Goal: Information Seeking & Learning: Find specific fact

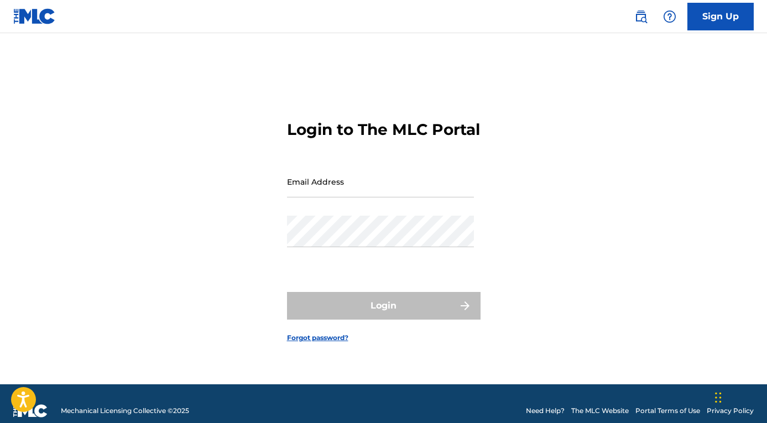
click at [360, 191] on input "Email Address" at bounding box center [380, 182] width 187 height 32
type input "[EMAIL_ADDRESS][DOMAIN_NAME]"
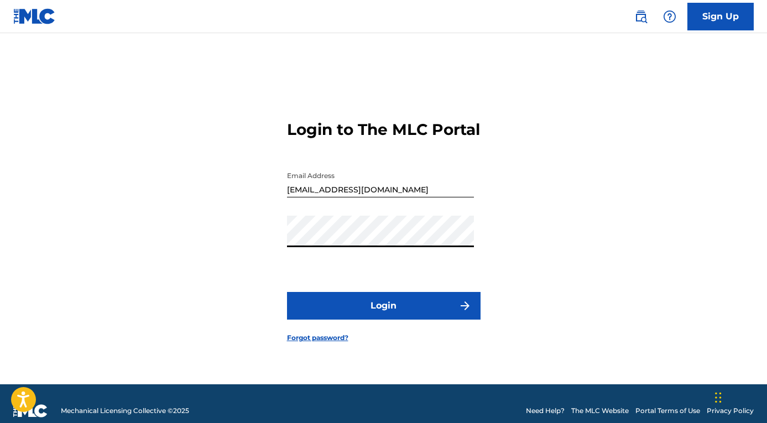
click at [352, 308] on button "Login" at bounding box center [384, 306] width 194 height 28
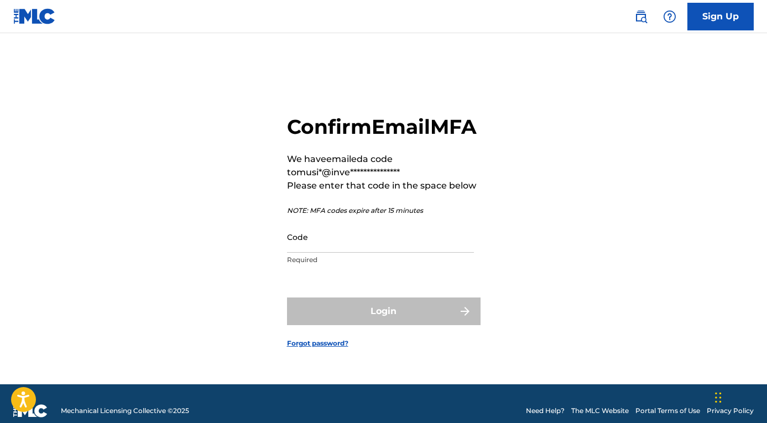
click at [318, 253] on input "Code" at bounding box center [380, 237] width 187 height 32
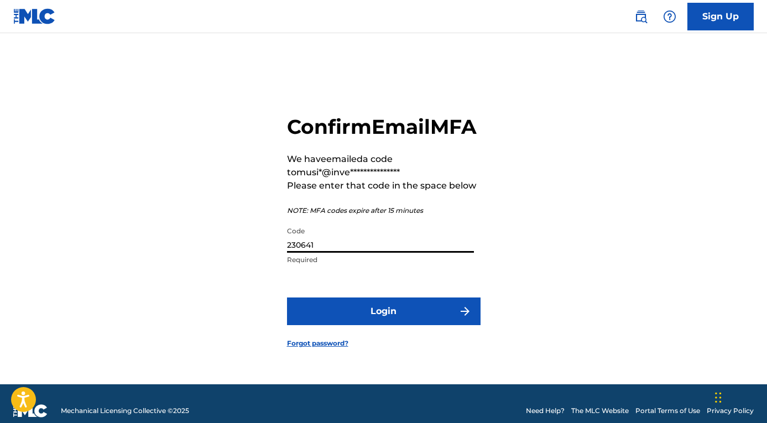
type input "230641"
click at [287, 297] on button "Login" at bounding box center [384, 311] width 194 height 28
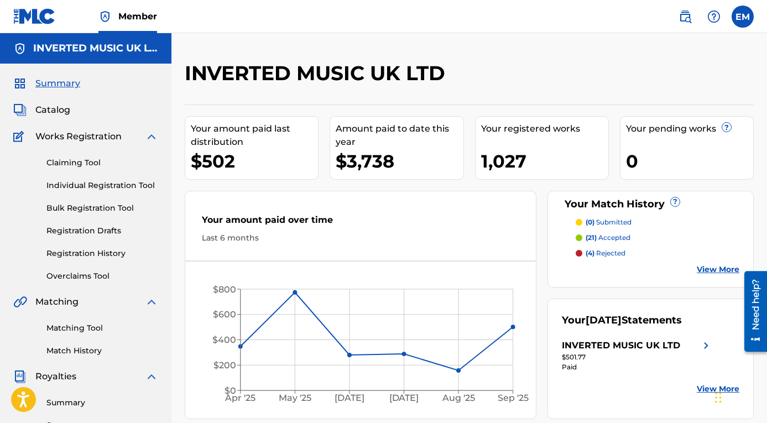
click at [50, 108] on span "Catalog" at bounding box center [52, 109] width 35 height 13
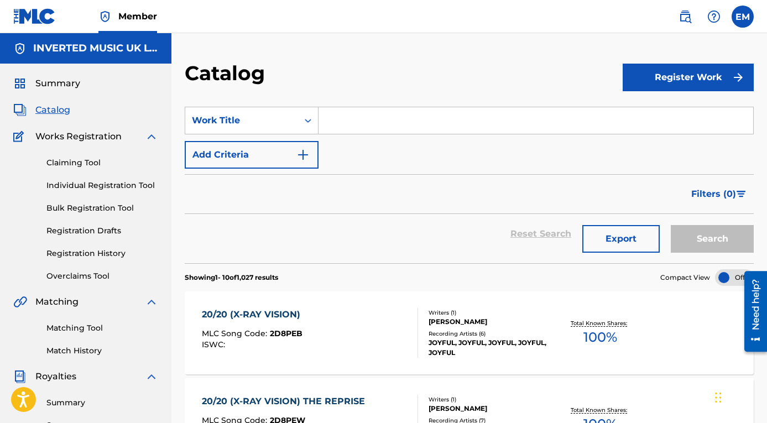
click at [361, 124] on input "Search Form" at bounding box center [535, 120] width 435 height 27
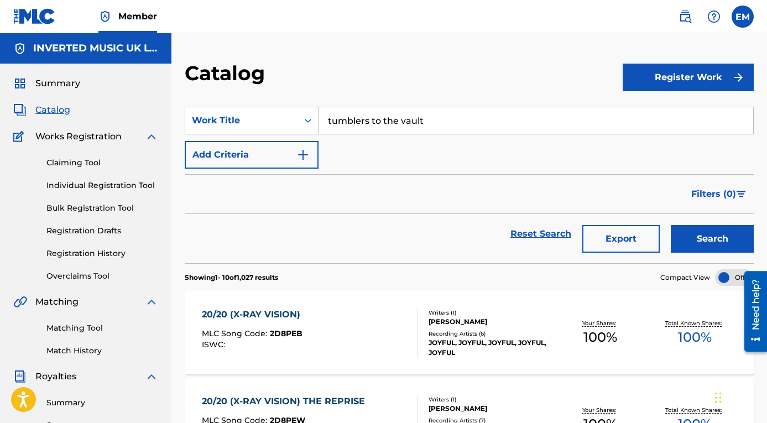
type input "tumblers to the vault"
click at [720, 241] on button "Search" at bounding box center [712, 239] width 83 height 28
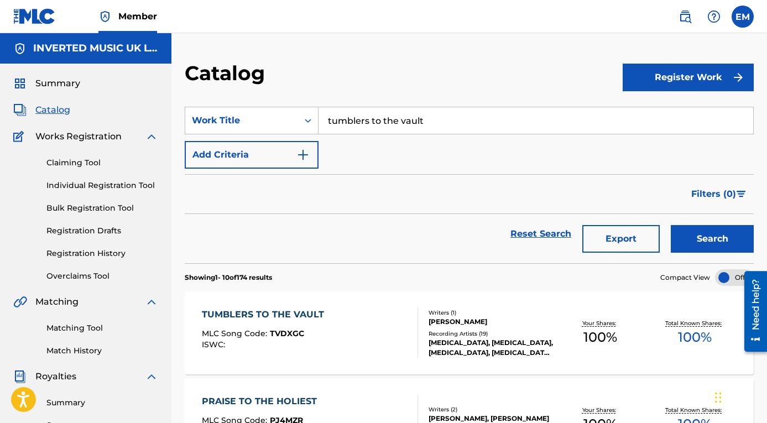
scroll to position [23, 0]
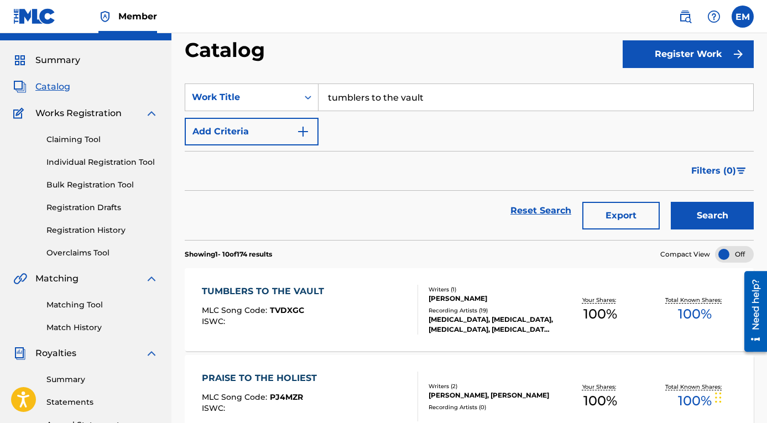
click at [362, 310] on div "TUMBLERS TO THE VAULT MLC Song Code : TVDXGC ISWC :" at bounding box center [310, 310] width 216 height 50
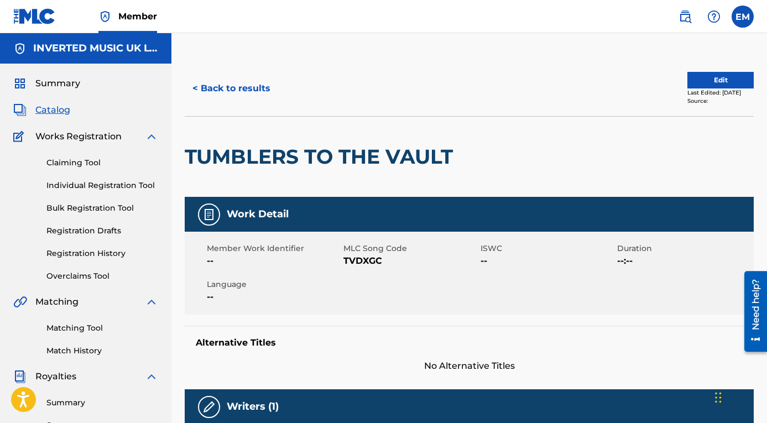
click at [209, 91] on button "< Back to results" at bounding box center [231, 89] width 93 height 28
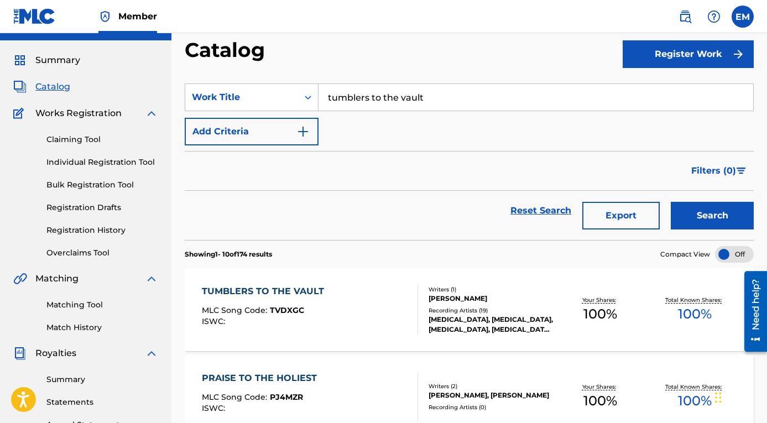
click at [370, 94] on input "tumblers to the vault" at bounding box center [535, 97] width 435 height 27
type input "SYREN"
click at [671, 202] on button "Search" at bounding box center [712, 216] width 83 height 28
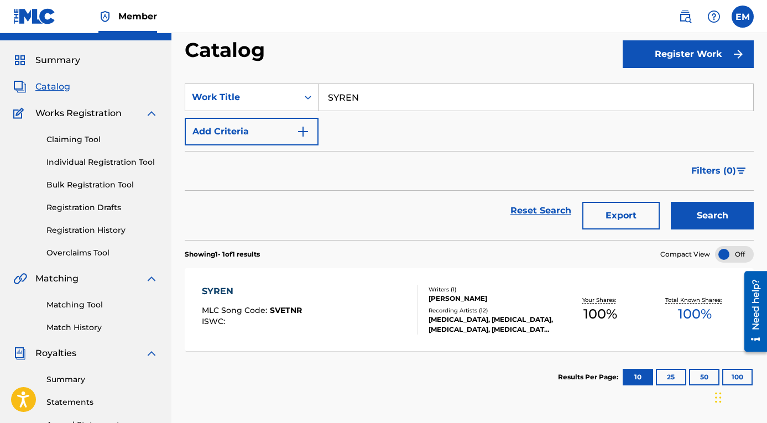
click at [350, 343] on div "SYREN MLC Song Code : SVETNR ISWC : Writers ( 1 ) [PERSON_NAME] Recording Artis…" at bounding box center [469, 309] width 569 height 83
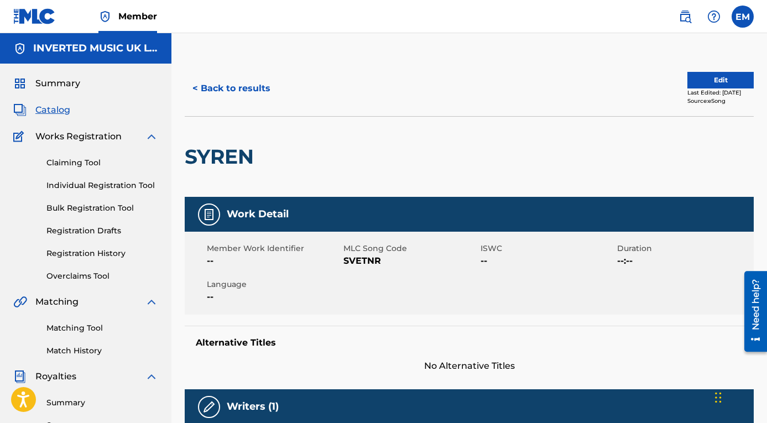
click at [223, 86] on button "< Back to results" at bounding box center [231, 89] width 93 height 28
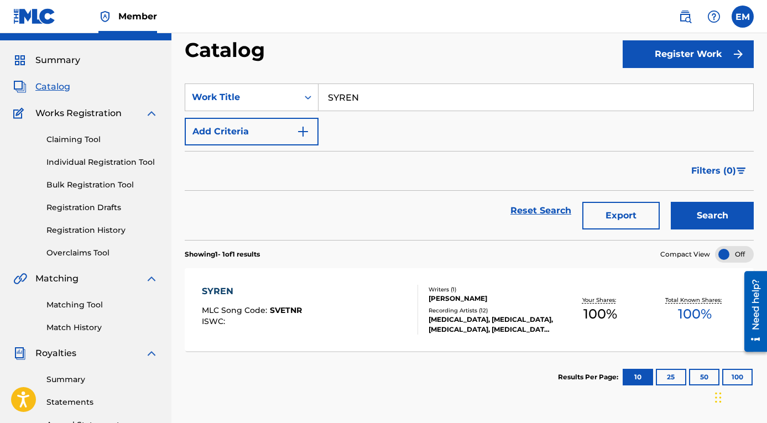
click at [375, 95] on input "SYREN" at bounding box center [535, 97] width 435 height 27
type input "december angel"
click at [671, 202] on button "Search" at bounding box center [712, 216] width 83 height 28
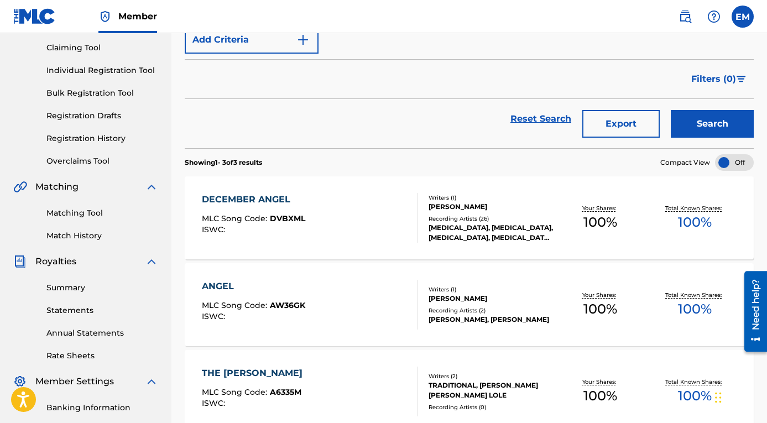
scroll to position [119, 0]
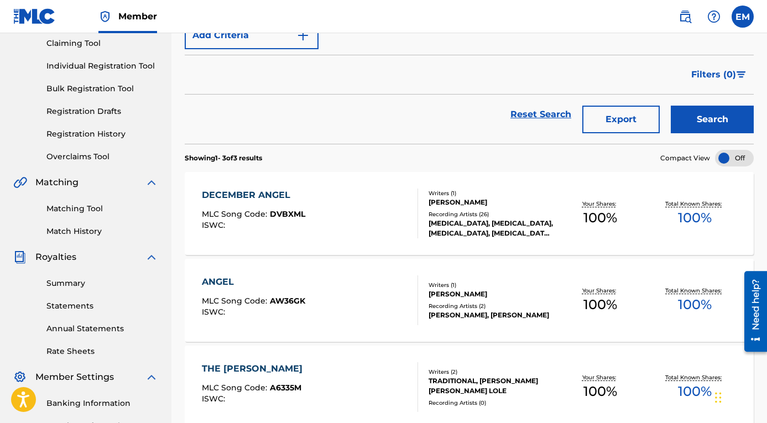
click at [313, 225] on div "DECEMBER ANGEL MLC Song Code : DVBXML ISWC :" at bounding box center [310, 214] width 216 height 50
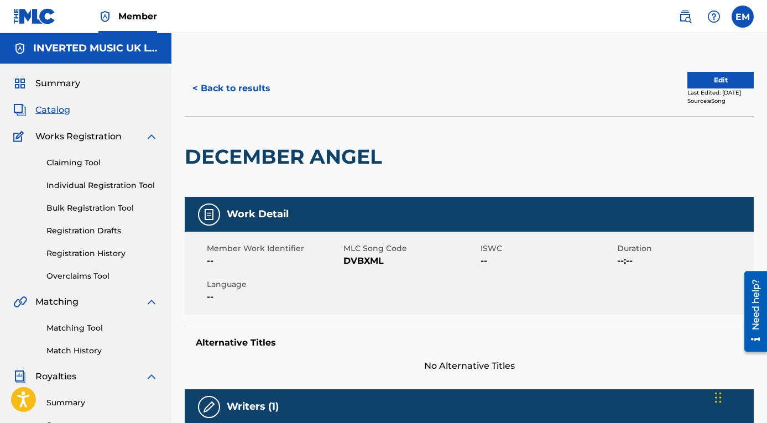
click at [215, 88] on button "< Back to results" at bounding box center [231, 89] width 93 height 28
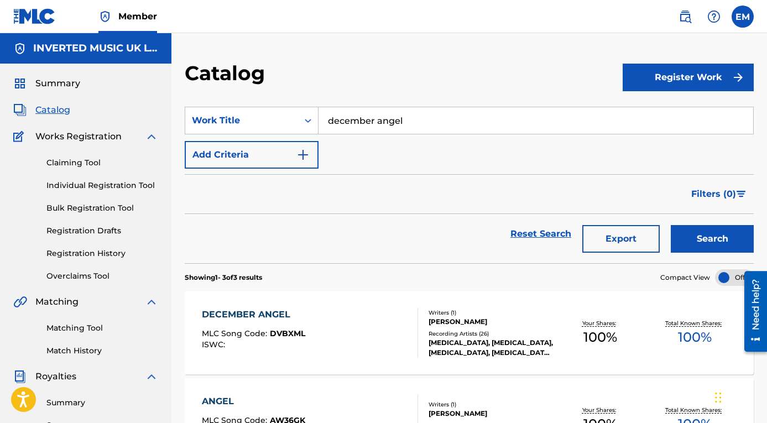
click at [394, 123] on input "december angel" at bounding box center [535, 120] width 435 height 27
type input "ibistix"
click at [671, 225] on button "Search" at bounding box center [712, 239] width 83 height 28
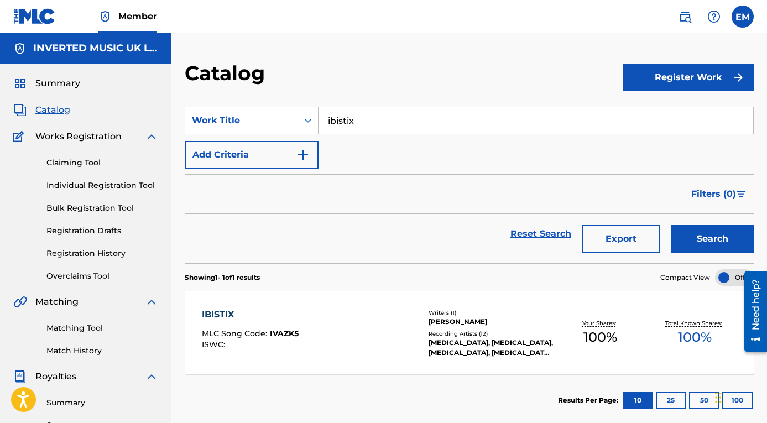
click at [312, 312] on div "IBISTIX MLC Song Code : IVAZK5 ISWC :" at bounding box center [310, 333] width 216 height 50
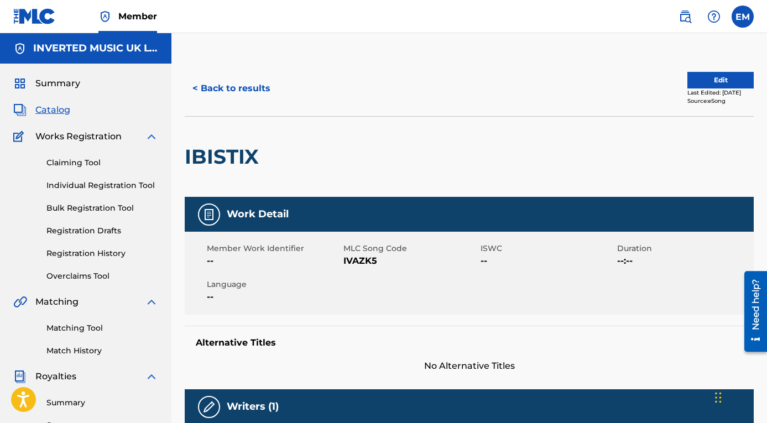
click at [262, 91] on button "< Back to results" at bounding box center [231, 89] width 93 height 28
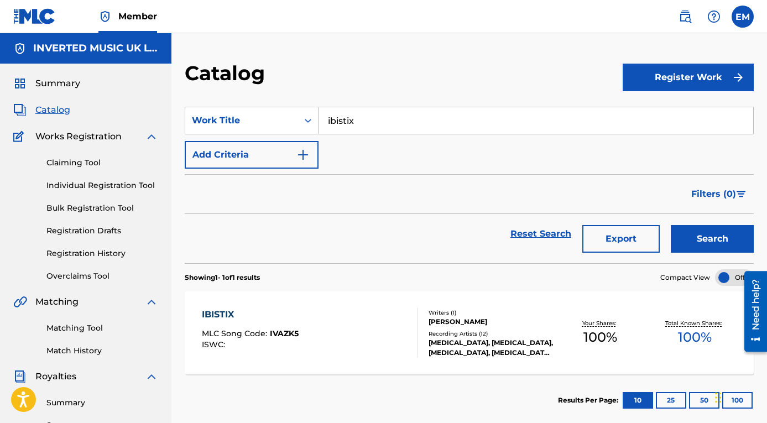
click at [368, 123] on input "ibistix" at bounding box center [535, 120] width 435 height 27
paste input "Field Hymn (Epiloque)"
type input "Field Hymn (Epiloque)"
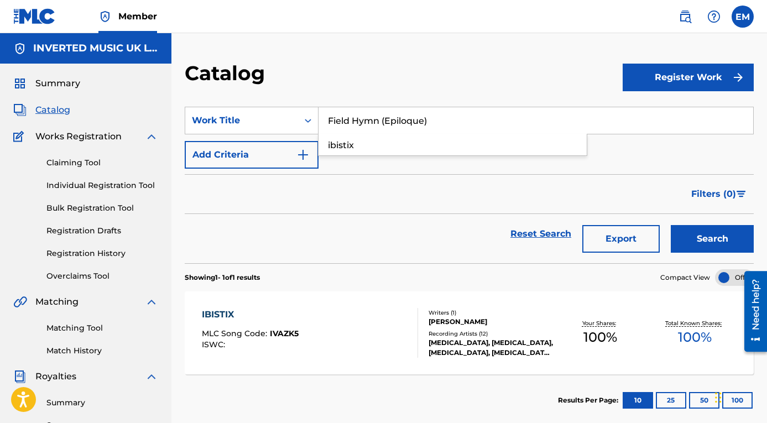
click at [671, 225] on button "Search" at bounding box center [712, 239] width 83 height 28
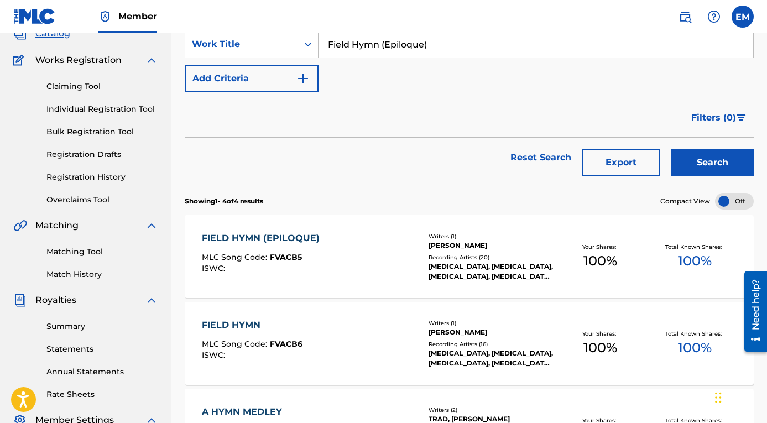
scroll to position [133, 0]
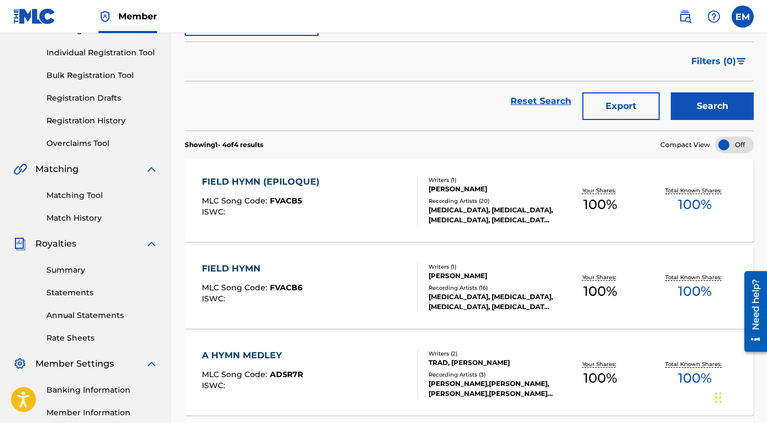
click at [339, 211] on div "FIELD HYMN (EPILOQUE) MLC Song Code : FVACB5 ISWC :" at bounding box center [310, 200] width 216 height 50
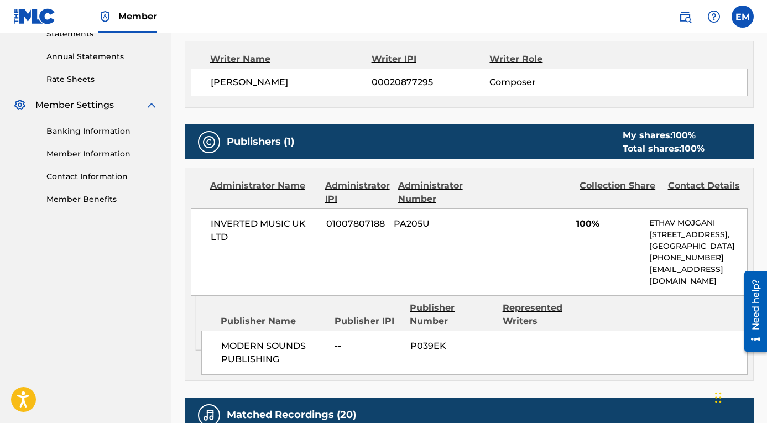
scroll to position [421, 0]
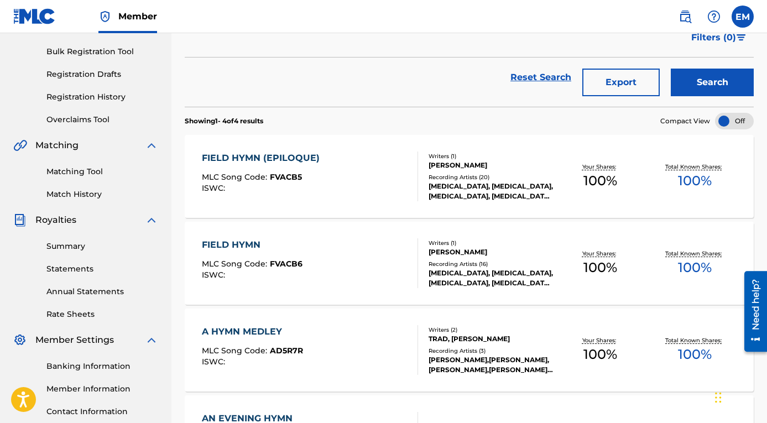
scroll to position [196, 0]
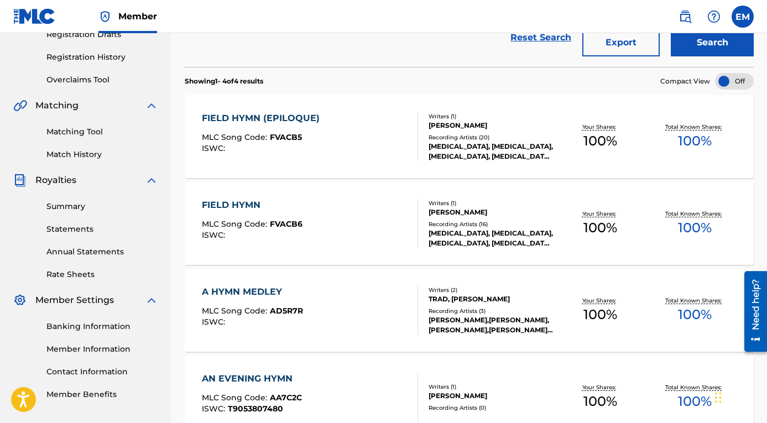
click at [319, 231] on div "FIELD HYMN MLC Song Code : FVACB6 ISWC :" at bounding box center [310, 223] width 216 height 50
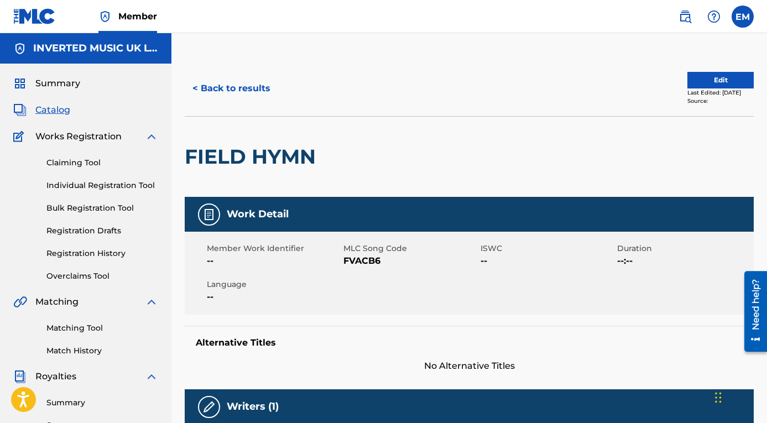
click at [262, 94] on button "< Back to results" at bounding box center [231, 89] width 93 height 28
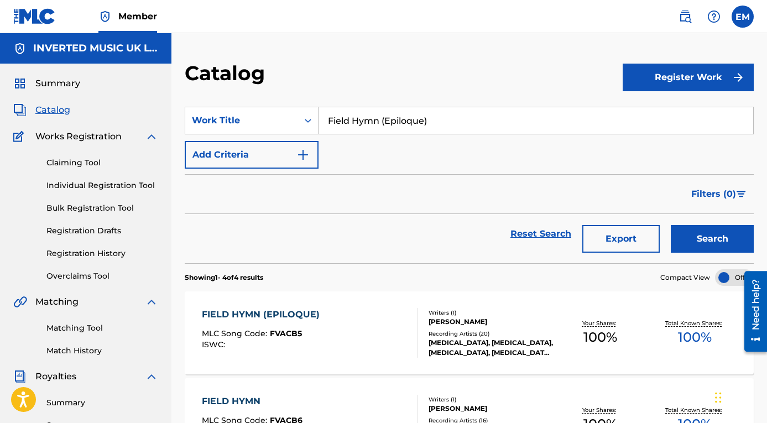
click at [391, 117] on input "Field Hymn (Epiloque)" at bounding box center [535, 120] width 435 height 27
type input "x"
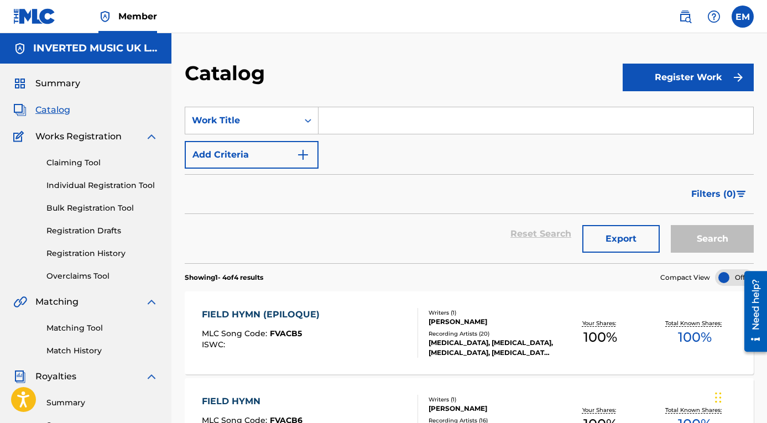
paste input "Tillicum"
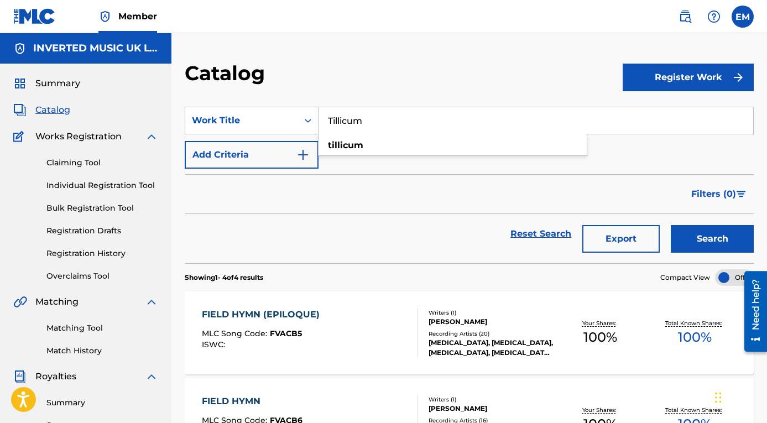
type input "Tillicum"
click at [671, 225] on button "Search" at bounding box center [712, 239] width 83 height 28
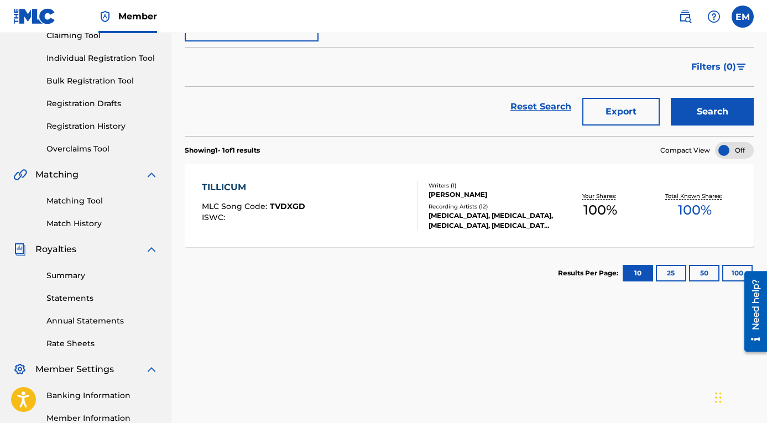
scroll to position [240, 0]
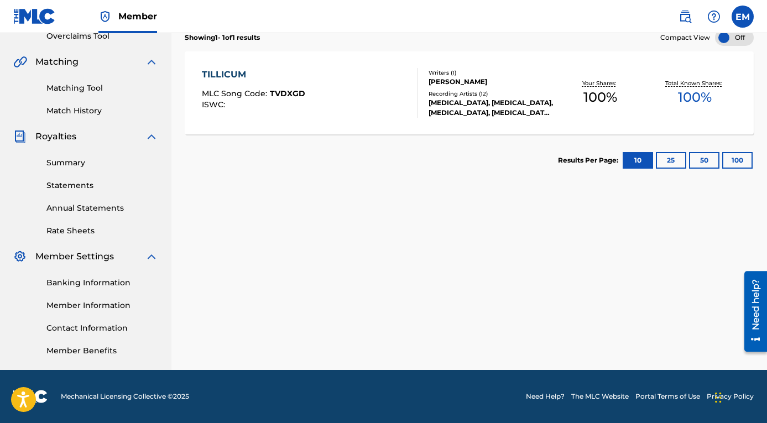
click at [351, 112] on div "TILLICUM MLC Song Code : TVDXGD ISWC :" at bounding box center [310, 93] width 216 height 50
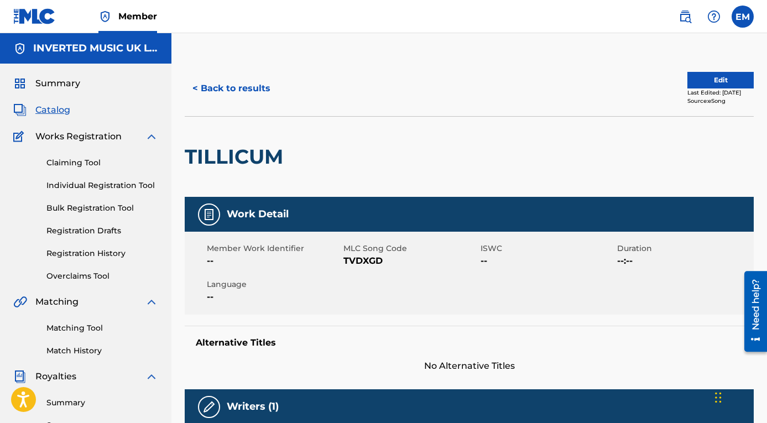
click at [252, 89] on button "< Back to results" at bounding box center [231, 89] width 93 height 28
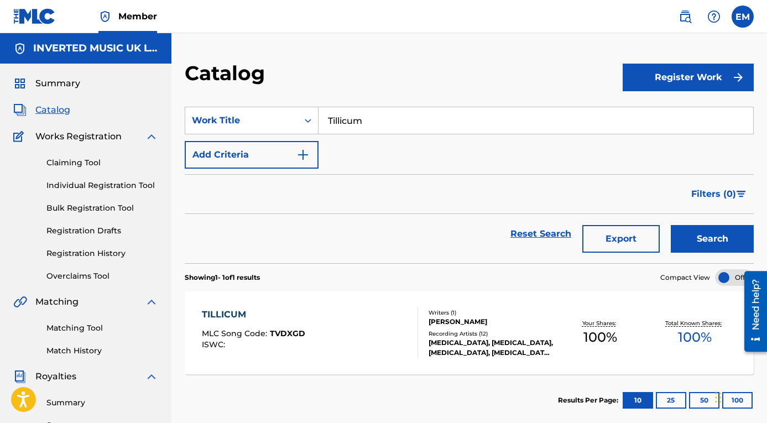
click at [377, 122] on input "Tillicum" at bounding box center [535, 120] width 435 height 27
paste input "Better Deaf And Dumb From The First"
type input "Better Deaf And Dumb From The First"
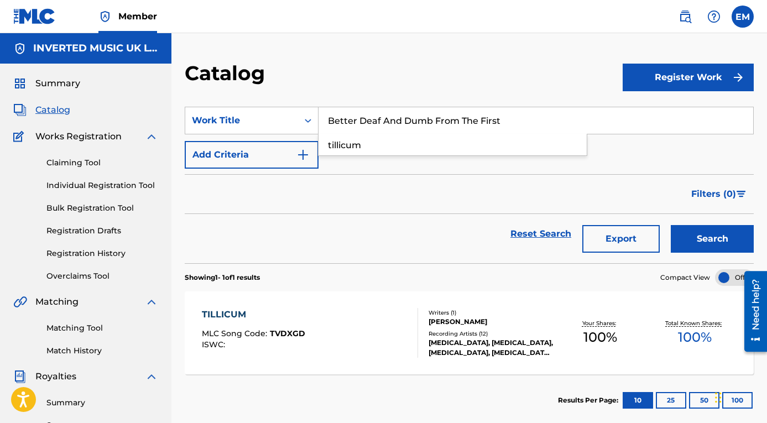
click at [671, 225] on button "Search" at bounding box center [712, 239] width 83 height 28
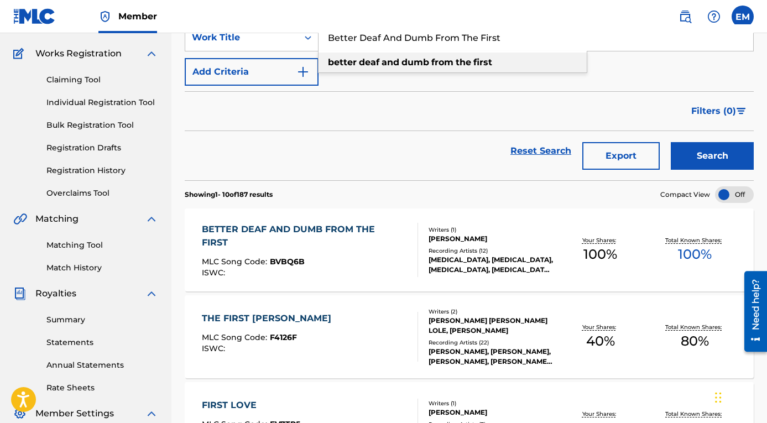
scroll to position [136, 0]
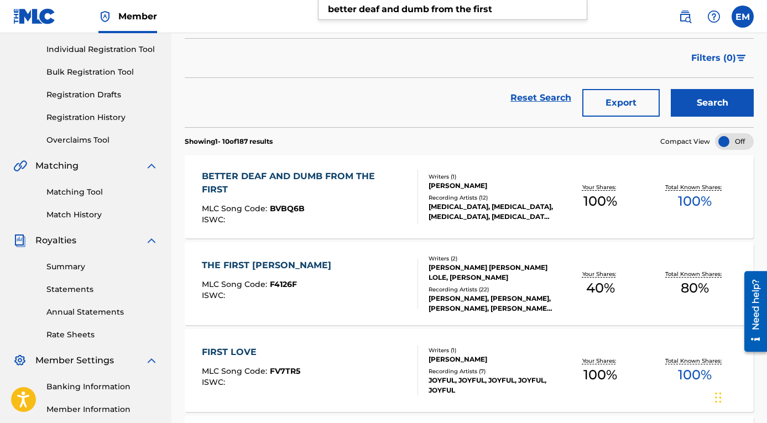
click at [341, 216] on div "ISWC :" at bounding box center [305, 220] width 207 height 8
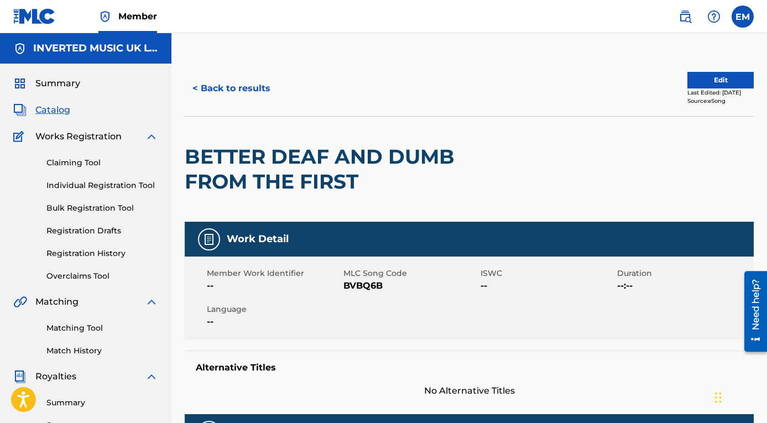
click at [244, 87] on button "< Back to results" at bounding box center [231, 89] width 93 height 28
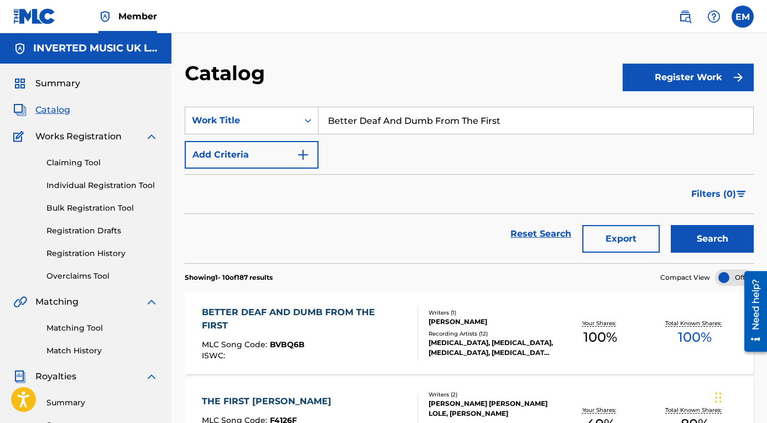
click at [516, 119] on input "Better Deaf And Dumb From The First" at bounding box center [535, 120] width 435 height 27
paste input "Aurora Spinray"
type input "Aurora Spinray"
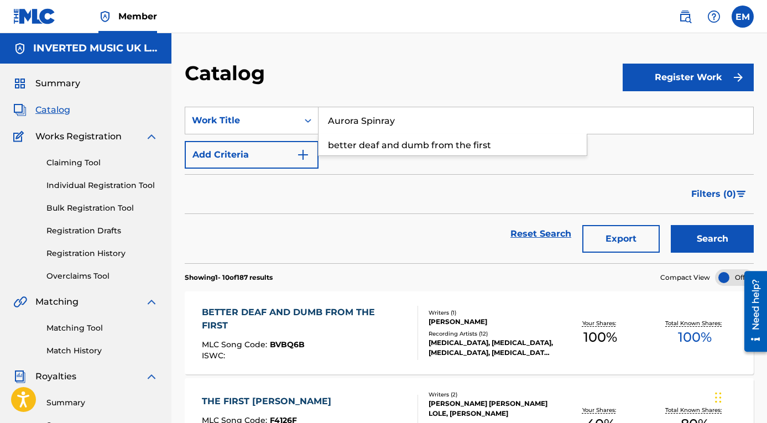
click at [671, 225] on button "Search" at bounding box center [712, 239] width 83 height 28
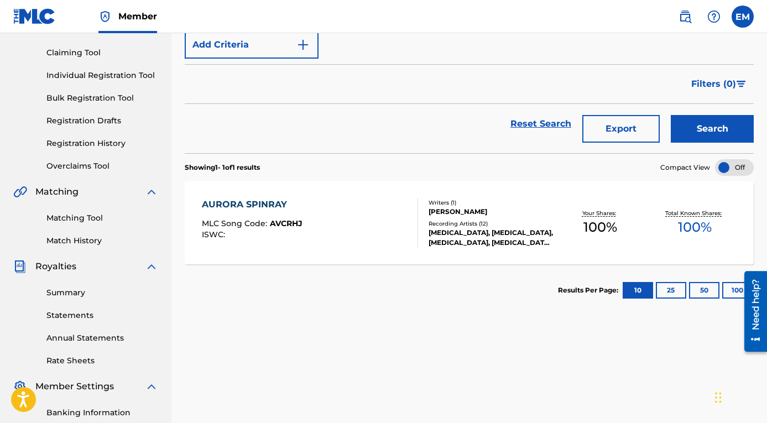
scroll to position [140, 0]
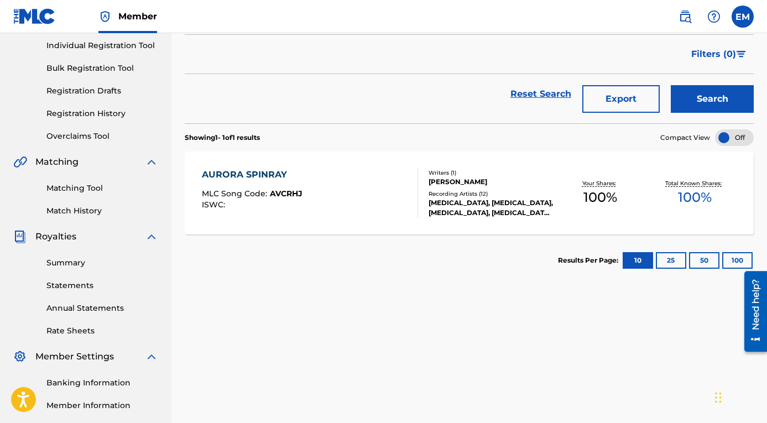
click at [347, 218] on div "[PERSON_NAME] SPINRAY MLC Song Code : AVCRHJ ISWC : Writers ( 1 ) [PERSON_NAME]…" at bounding box center [469, 192] width 569 height 83
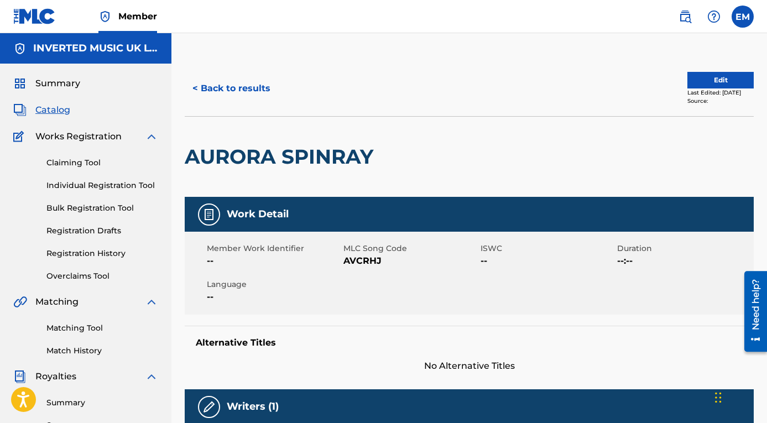
click at [249, 89] on button "< Back to results" at bounding box center [231, 89] width 93 height 28
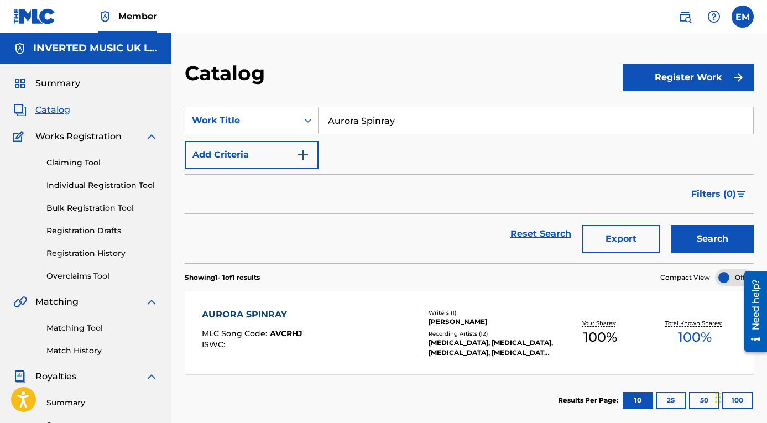
click at [476, 123] on input "Aurora Spinray" at bounding box center [535, 120] width 435 height 27
paste input "[PERSON_NAME]'s Torch"
type input "[PERSON_NAME]'s Torch"
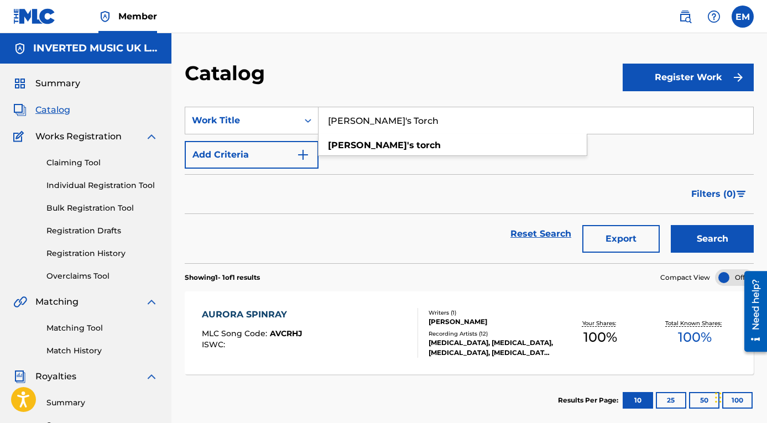
click at [671, 225] on button "Search" at bounding box center [712, 239] width 83 height 28
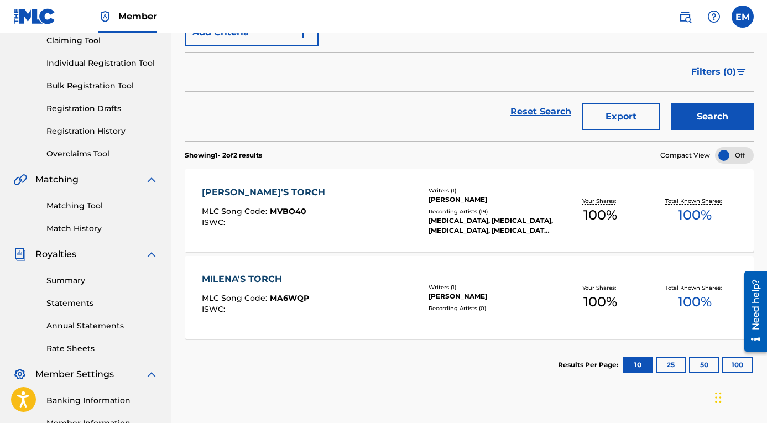
scroll to position [131, 0]
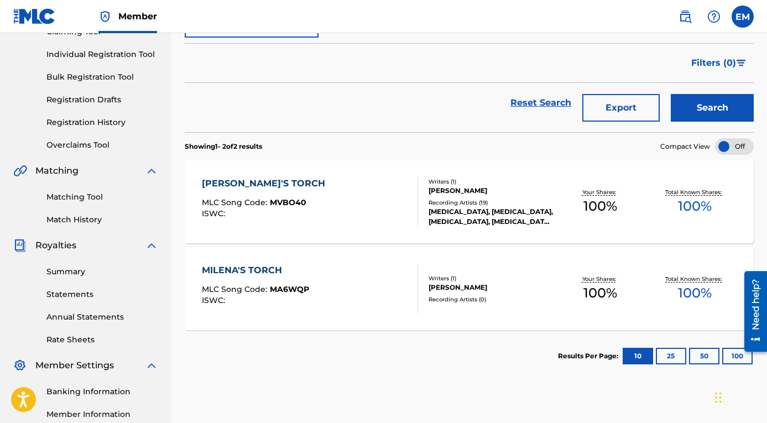
click at [317, 223] on div "[PERSON_NAME]'S TORCH MLC Song Code : MVBO40 ISWC :" at bounding box center [310, 202] width 216 height 50
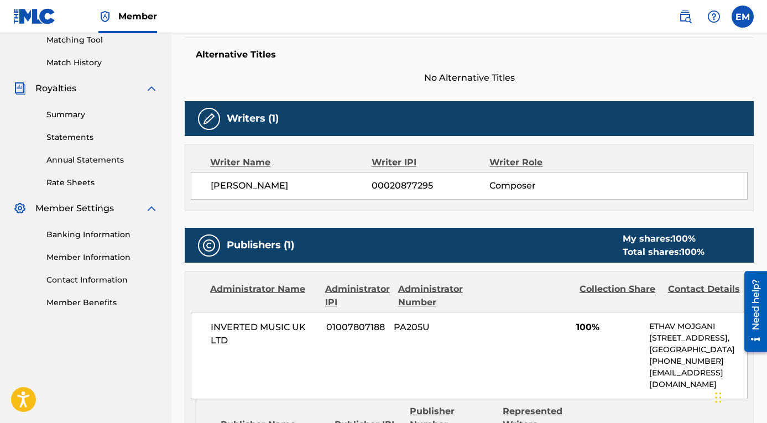
scroll to position [284, 0]
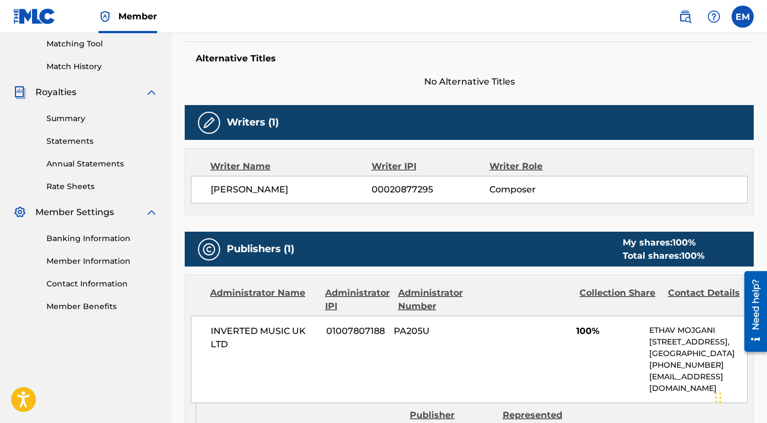
scroll to position [131, 0]
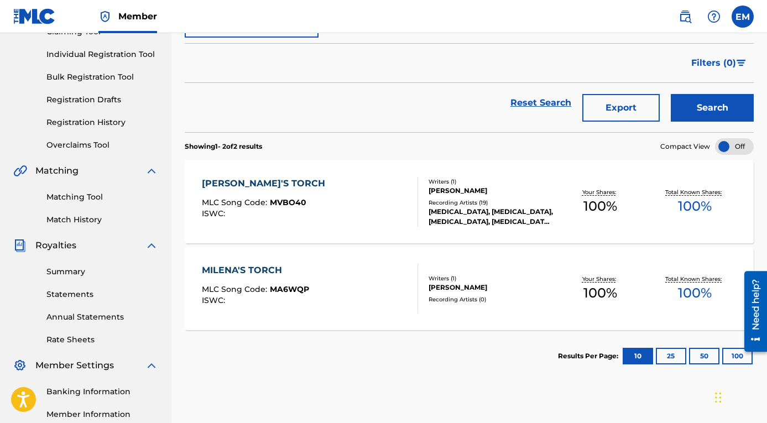
click at [296, 299] on div "ISWC :" at bounding box center [255, 300] width 107 height 8
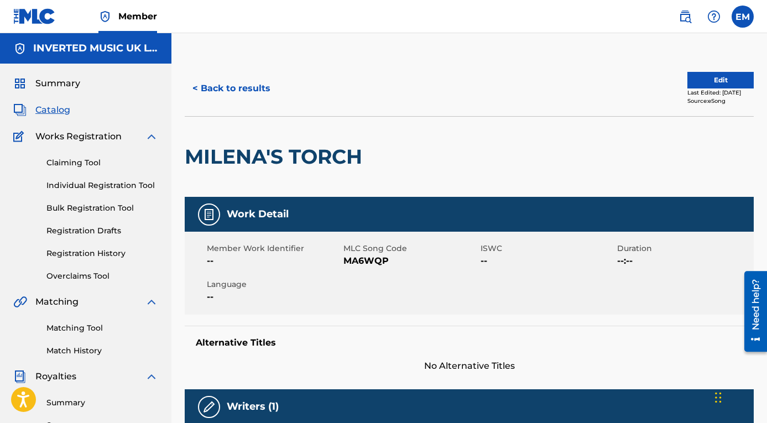
click at [254, 90] on button "< Back to results" at bounding box center [231, 89] width 93 height 28
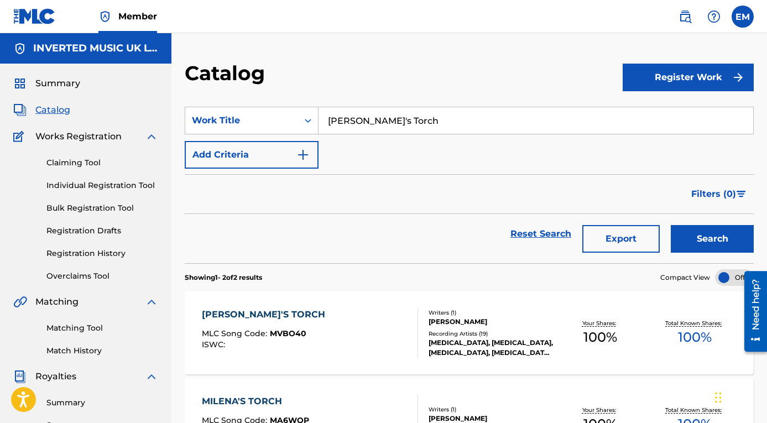
click at [363, 132] on input "[PERSON_NAME]'s Torch" at bounding box center [535, 120] width 435 height 27
type input "journey tree"
click at [671, 225] on button "Search" at bounding box center [712, 239] width 83 height 28
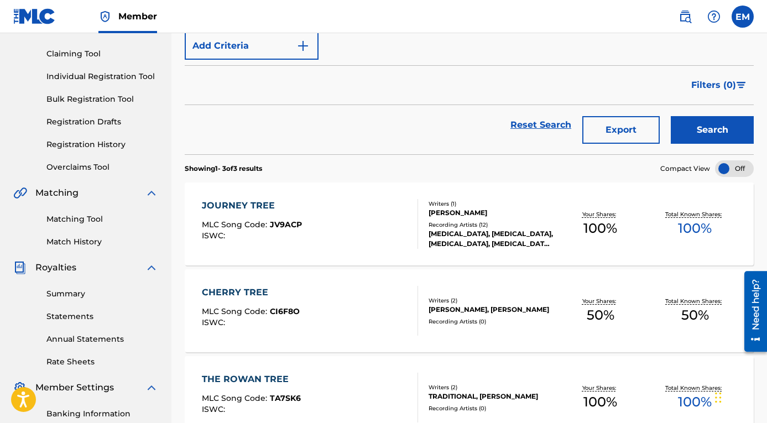
scroll to position [145, 0]
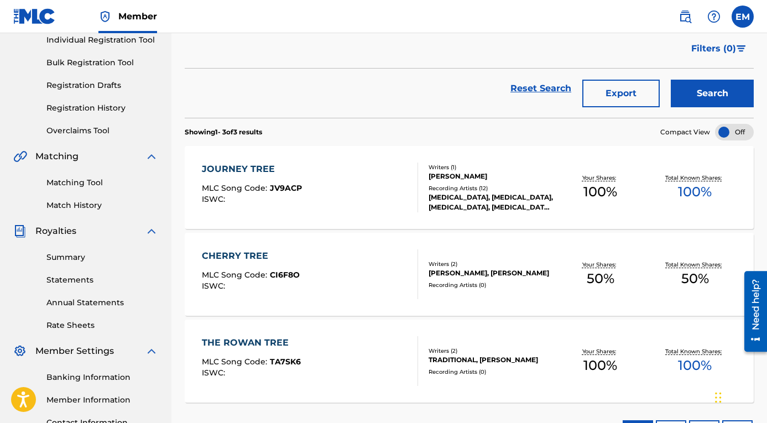
click at [337, 198] on div "JOURNEY TREE MLC Song Code : JV9ACP ISWC :" at bounding box center [310, 188] width 216 height 50
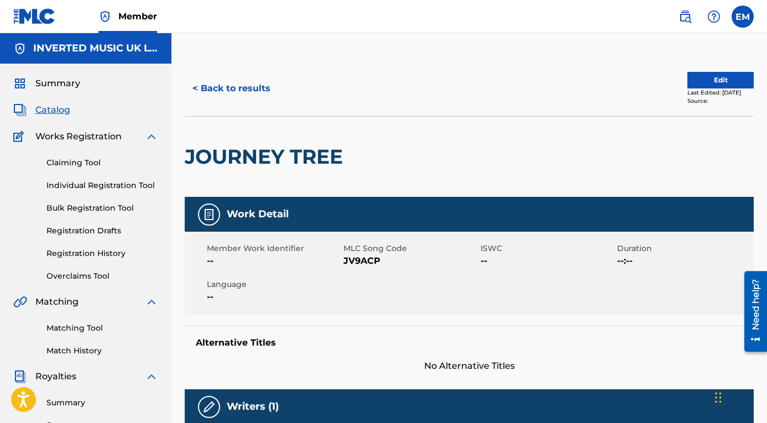
click at [228, 81] on button "< Back to results" at bounding box center [231, 89] width 93 height 28
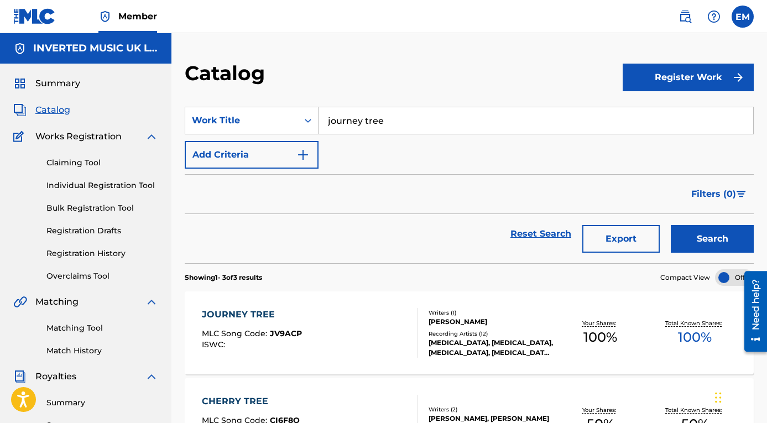
click at [366, 129] on input "journey tree" at bounding box center [535, 120] width 435 height 27
paste input "Chant For Your Dragon King"
type input "Chant For Your Dragon King"
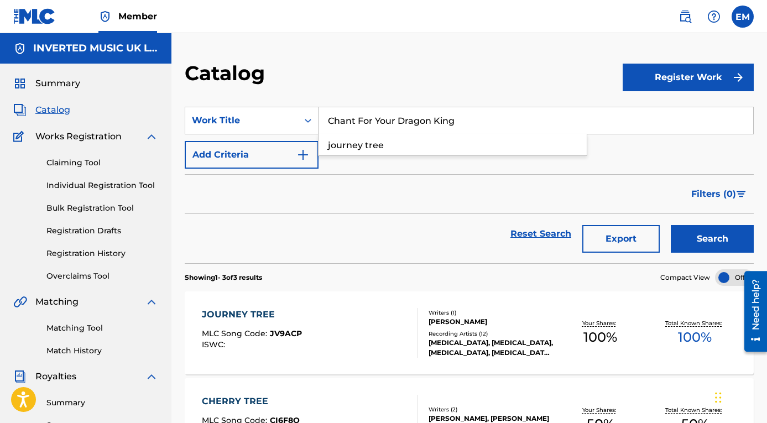
click at [671, 225] on button "Search" at bounding box center [712, 239] width 83 height 28
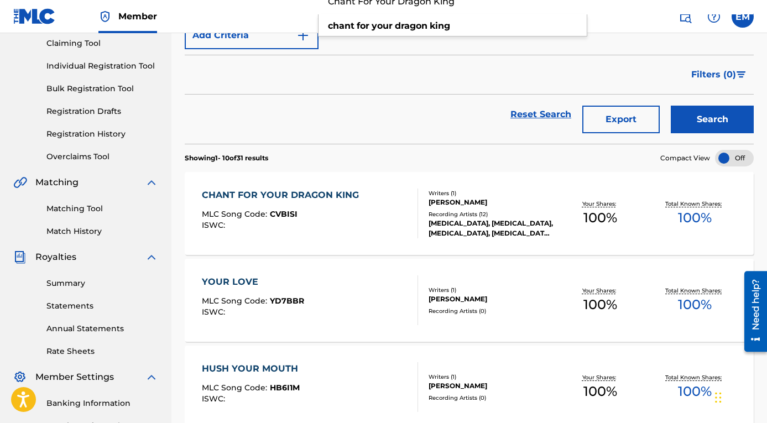
scroll to position [148, 0]
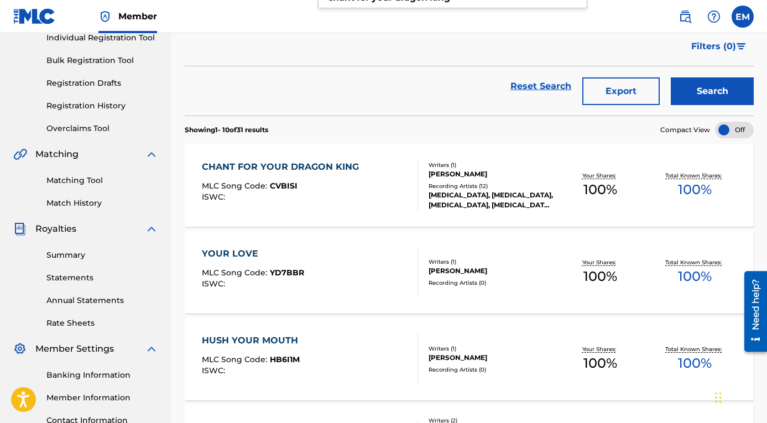
click at [306, 185] on div "MLC Song Code : CVBISI" at bounding box center [283, 187] width 163 height 11
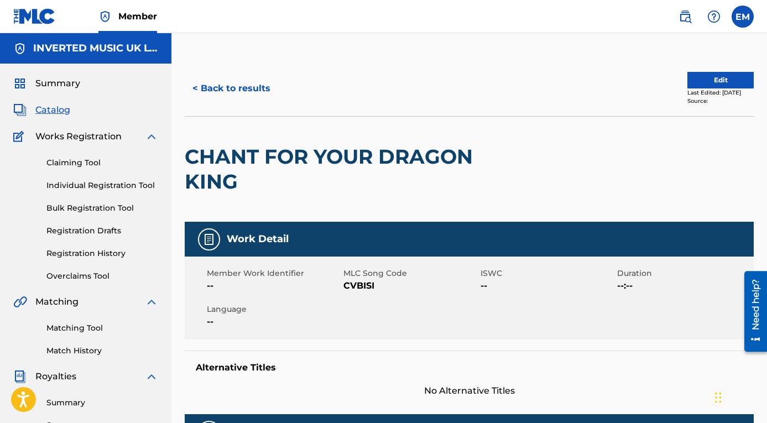
click at [240, 87] on button "< Back to results" at bounding box center [231, 89] width 93 height 28
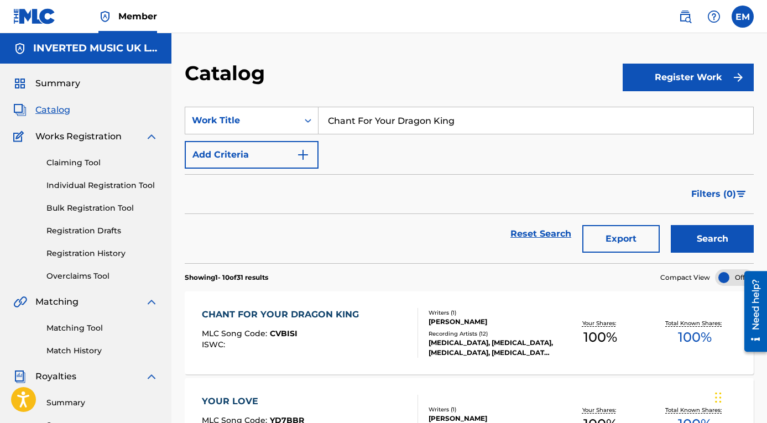
click at [380, 126] on input "Chant For Your Dragon King" at bounding box center [535, 120] width 435 height 27
type input "hollywood dream trip"
click at [671, 225] on button "Search" at bounding box center [712, 239] width 83 height 28
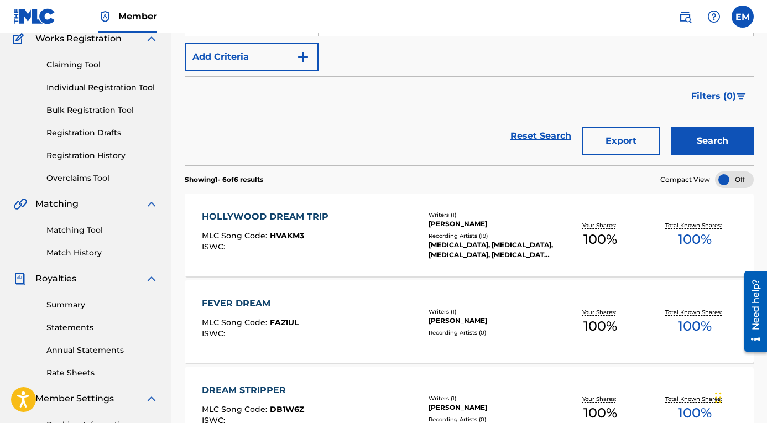
scroll to position [146, 0]
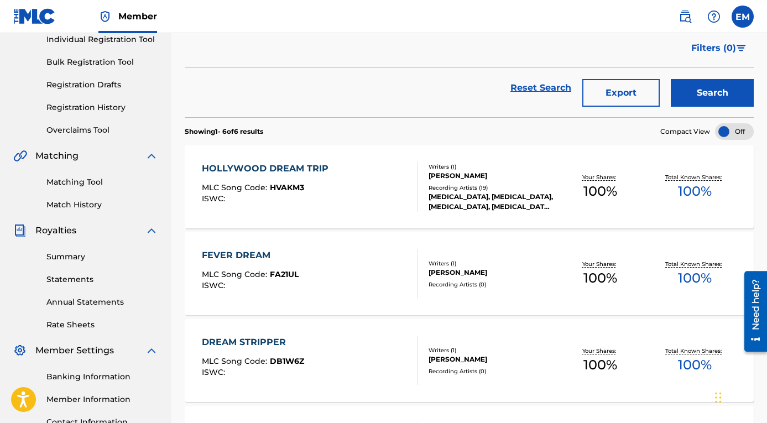
click at [343, 177] on div "HOLLYWOOD DREAM TRIP MLC Song Code : HVAKM3 ISWC :" at bounding box center [310, 187] width 216 height 50
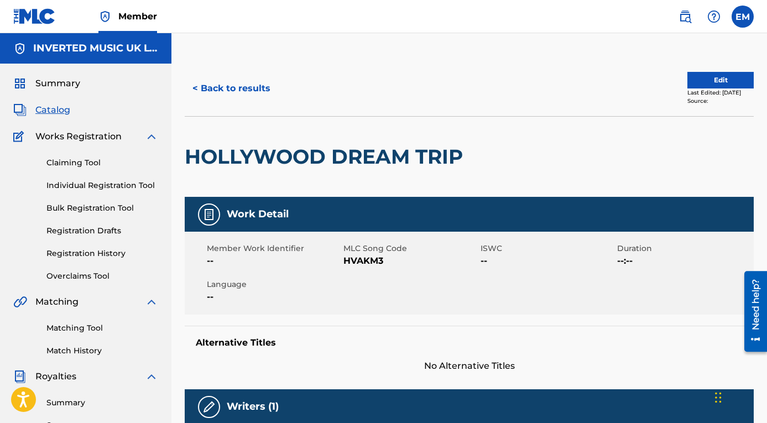
click at [244, 91] on button "< Back to results" at bounding box center [231, 89] width 93 height 28
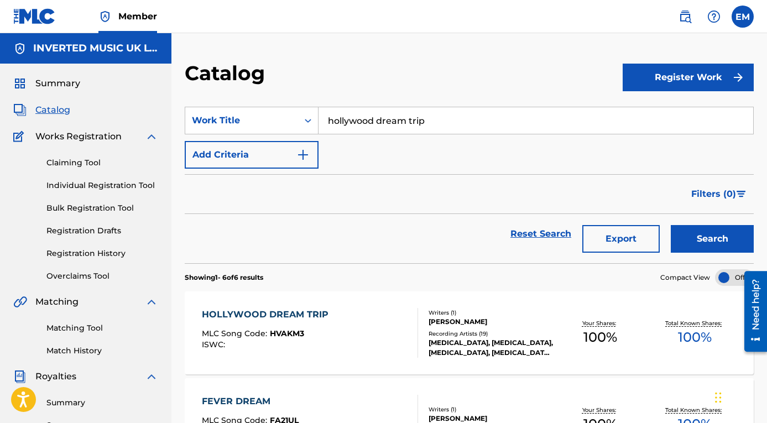
click at [380, 123] on input "hollywood dream trip" at bounding box center [535, 120] width 435 height 27
type input "father of light"
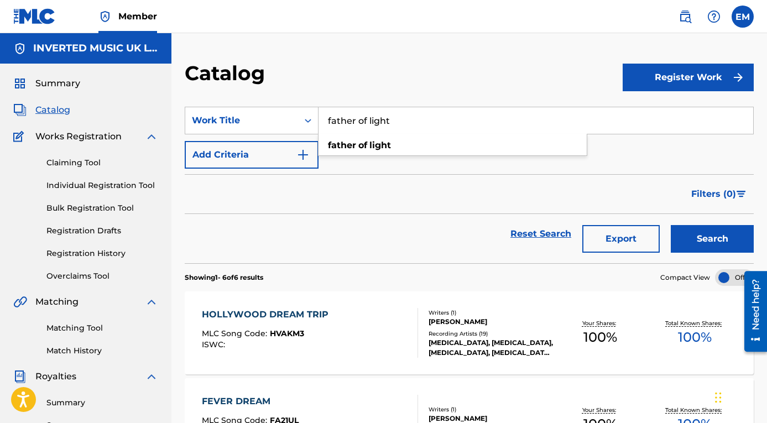
click at [671, 225] on button "Search" at bounding box center [712, 239] width 83 height 28
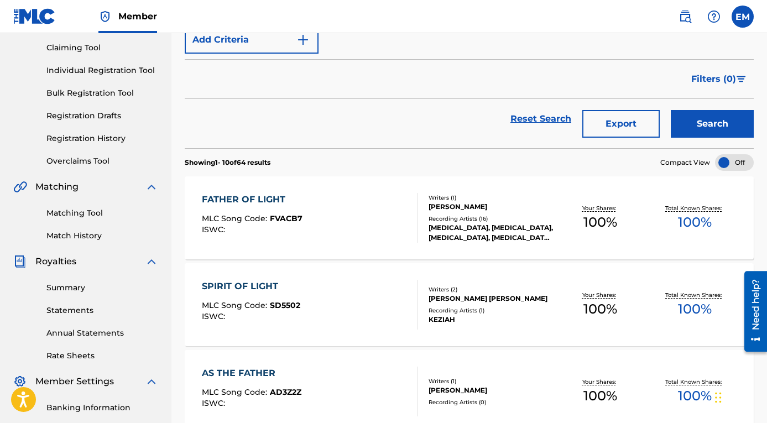
scroll to position [177, 0]
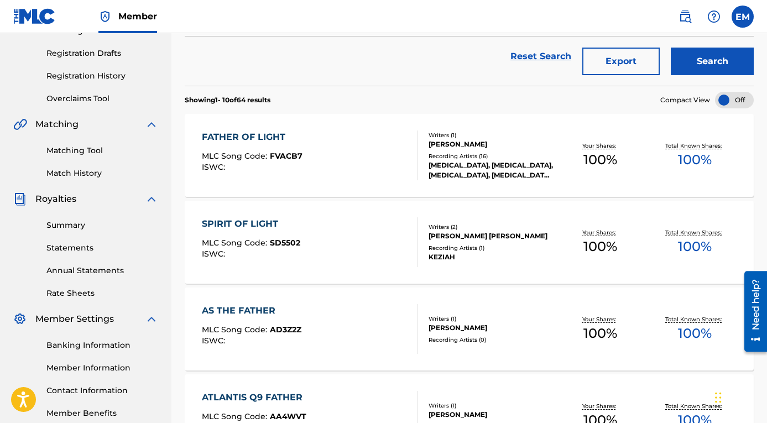
click at [323, 158] on div "FATHER OF LIGHT MLC Song Code : FVACB7 ISWC :" at bounding box center [310, 155] width 216 height 50
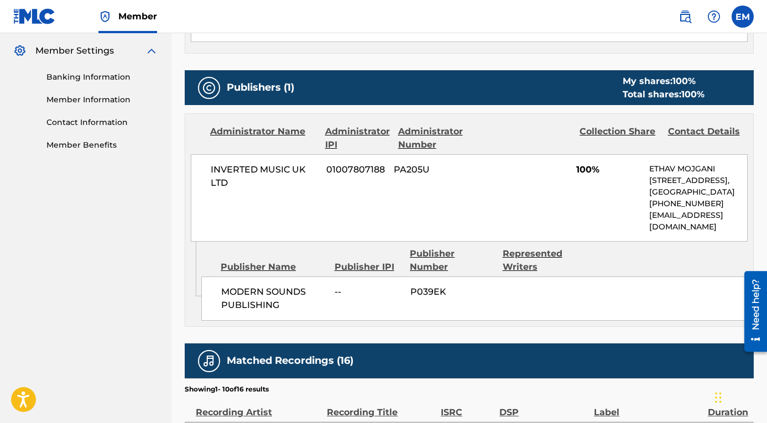
scroll to position [317, 0]
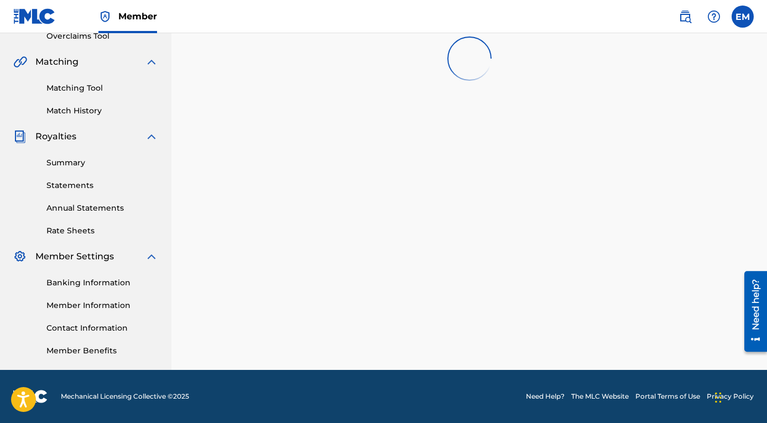
scroll to position [177, 0]
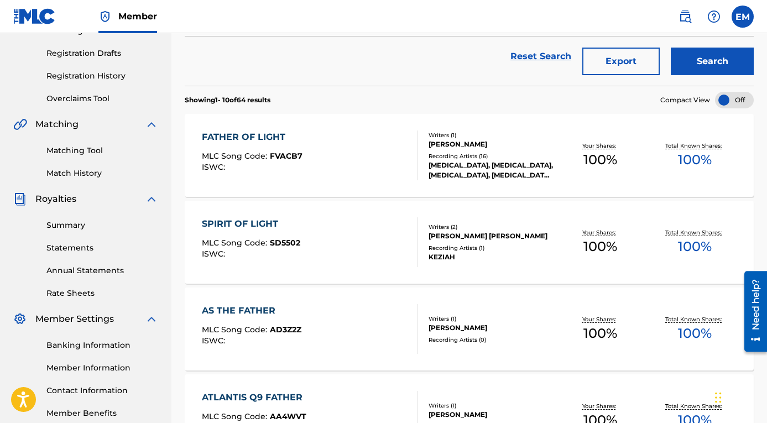
click at [305, 216] on div "SPIRIT OF LIGHT MLC Song Code : SD5502 ISWC : Writers ( 2 ) [PERSON_NAME] [PERS…" at bounding box center [469, 242] width 569 height 83
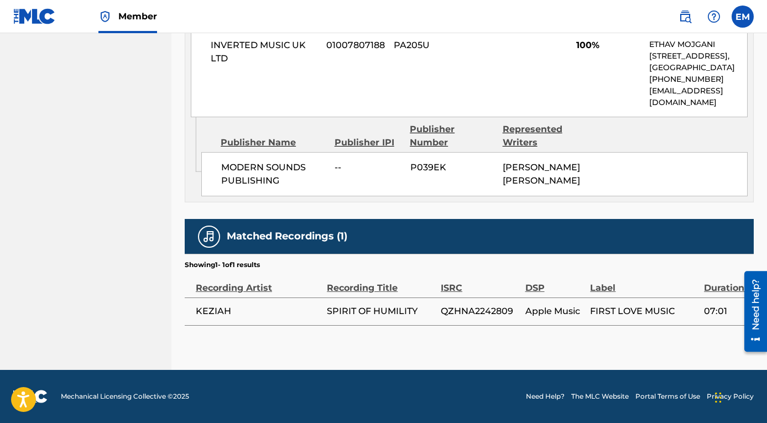
scroll to position [601, 0]
drag, startPoint x: 192, startPoint y: 312, endPoint x: 239, endPoint y: 313, distance: 47.6
click at [239, 313] on td "KEZIAH" at bounding box center [256, 311] width 142 height 28
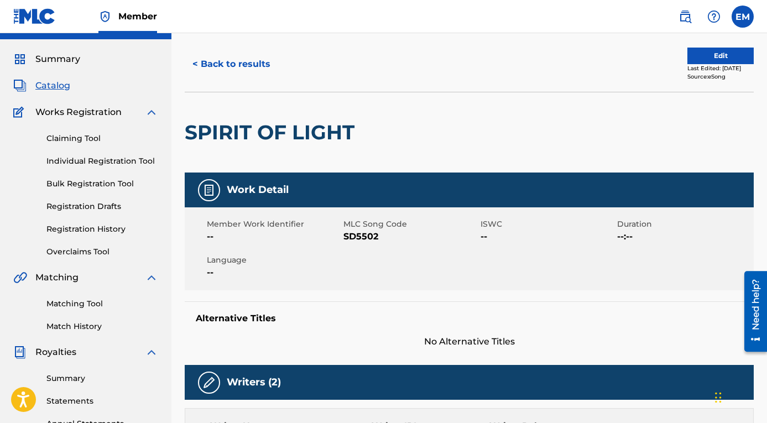
scroll to position [0, 0]
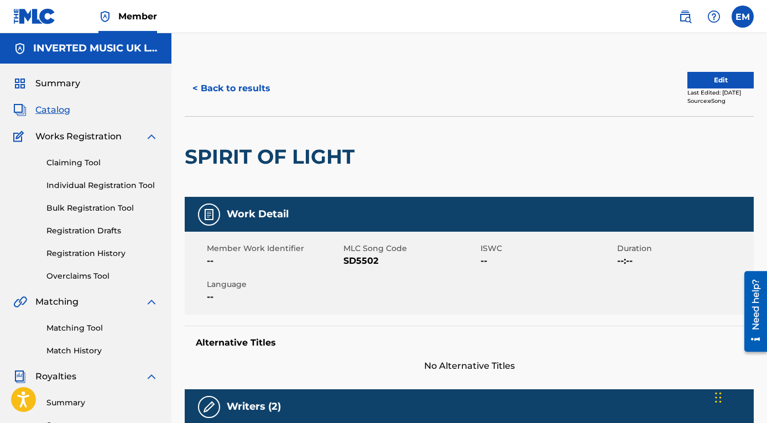
click at [242, 89] on button "< Back to results" at bounding box center [231, 89] width 93 height 28
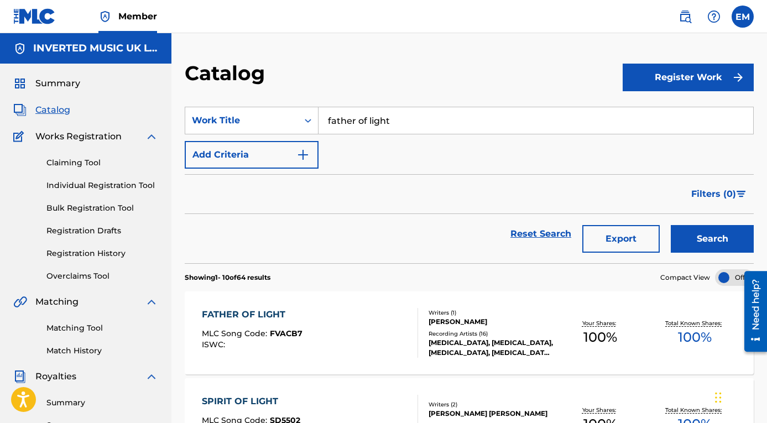
click at [360, 123] on input "father of light" at bounding box center [535, 120] width 435 height 27
paste input "Appaloosa - Pegasus"
type input "Appaloosa - Pegasus"
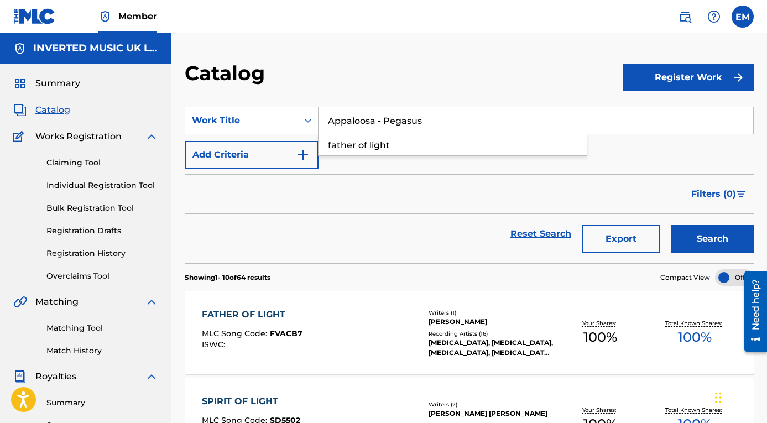
click at [671, 225] on button "Search" at bounding box center [712, 239] width 83 height 28
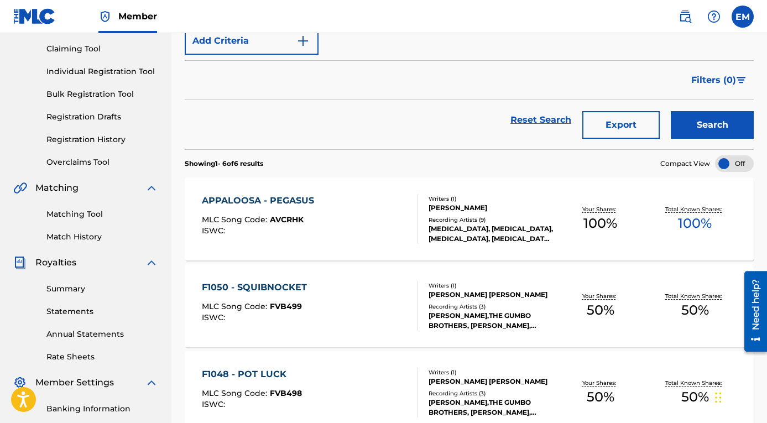
scroll to position [156, 0]
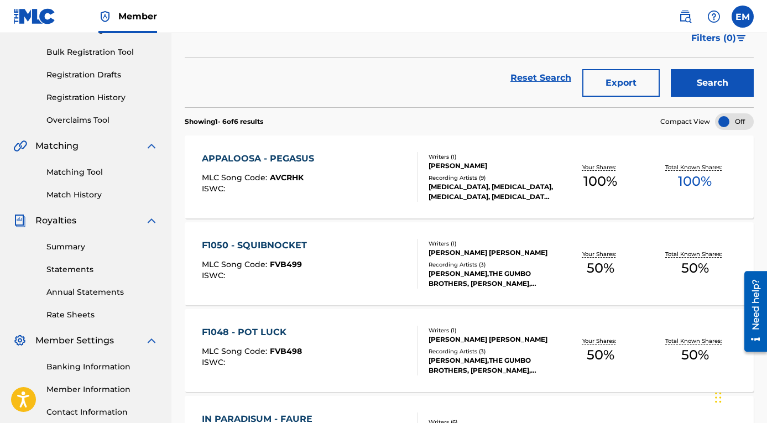
click at [358, 201] on div "APPALOOSA - PEGASUS MLC Song Code : AVCRHK ISWC :" at bounding box center [310, 177] width 216 height 50
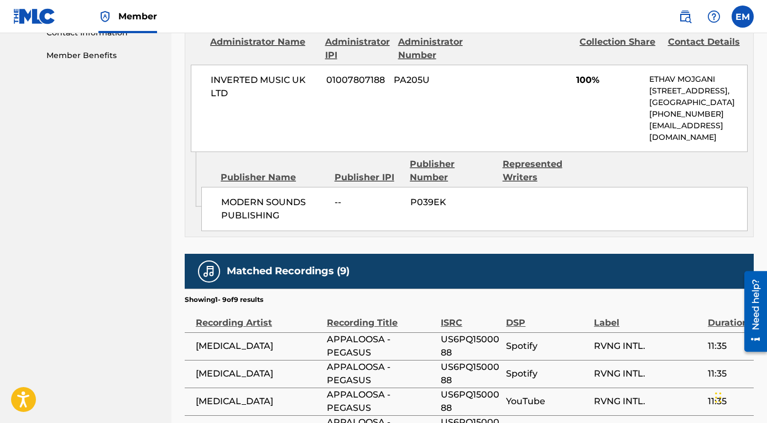
scroll to position [501, 0]
